Goal: Transaction & Acquisition: Purchase product/service

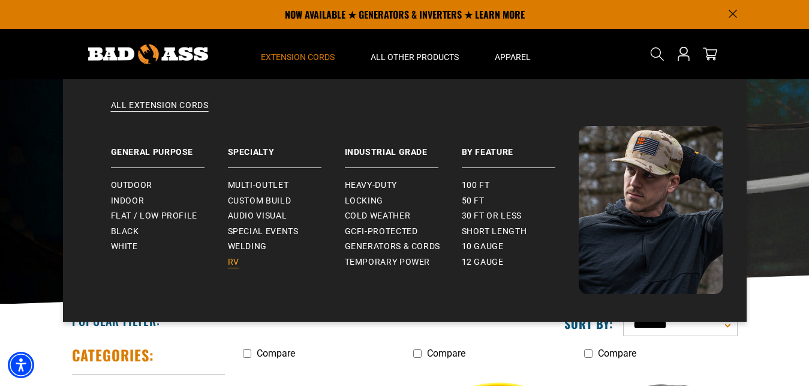
click at [235, 263] on span "RV" at bounding box center [233, 262] width 11 height 11
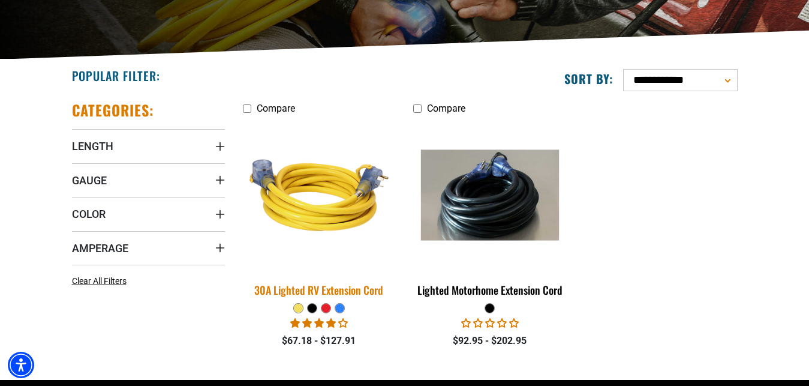
scroll to position [306, 0]
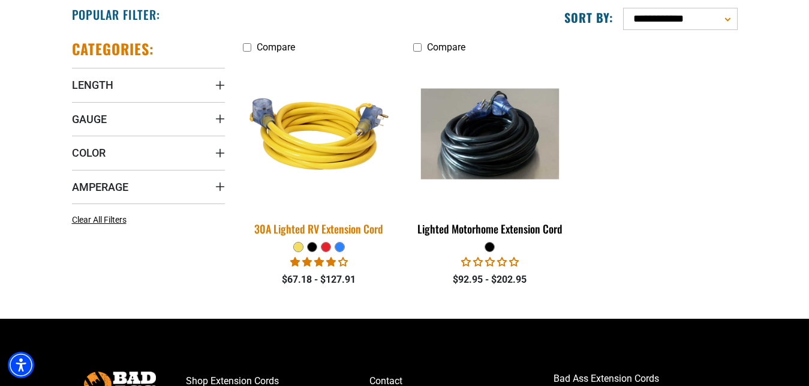
click at [324, 225] on div "30A Lighted RV Extension Cord" at bounding box center [319, 228] width 153 height 11
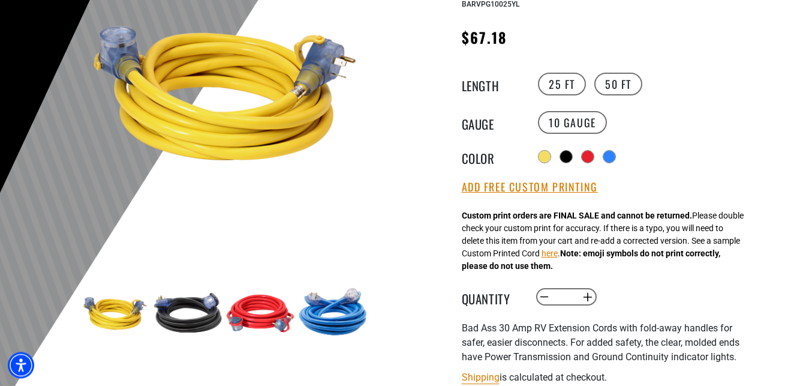
scroll to position [245, 0]
